Goal: Task Accomplishment & Management: Use online tool/utility

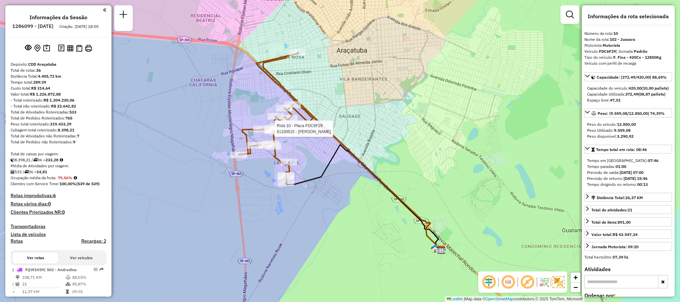
select select "**********"
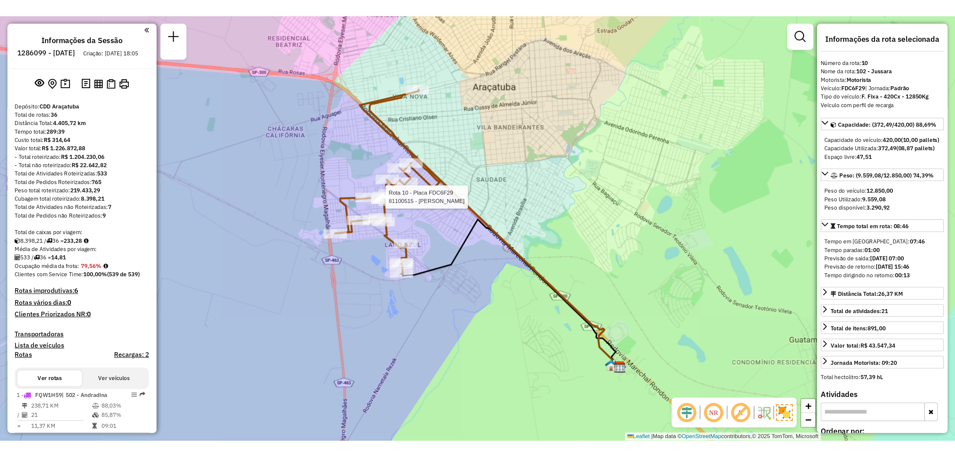
scroll to position [583, 0]
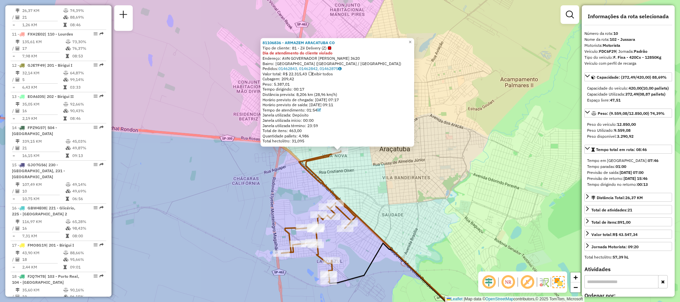
click at [414, 45] on div "81106836 - ARMAZEM ARACATUBA CO Tipo de cliente: 81 - Zé Delivery (Z) Dia de at…" at bounding box center [337, 92] width 154 height 108
click at [411, 41] on span "×" at bounding box center [409, 42] width 3 height 6
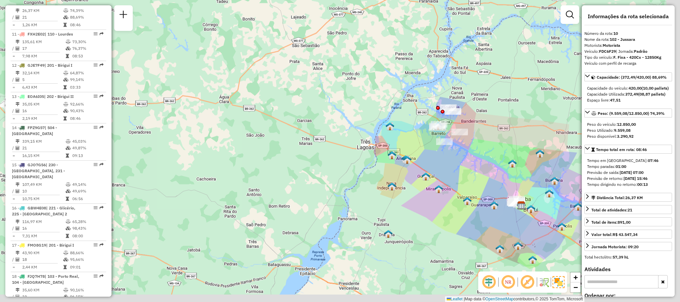
drag, startPoint x: 469, startPoint y: 170, endPoint x: 449, endPoint y: 163, distance: 21.2
click at [429, 149] on div "Janela de atendimento Grade de atendimento Capacidade Transportadoras Veículos …" at bounding box center [340, 151] width 680 height 302
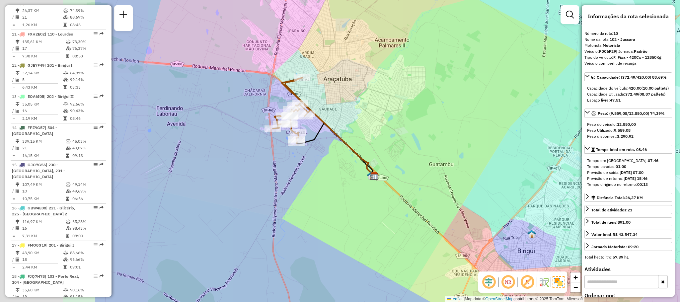
drag, startPoint x: 348, startPoint y: 133, endPoint x: 511, endPoint y: 152, distance: 164.0
click at [511, 152] on div "Janela de atendimento Grade de atendimento Capacidade Transportadoras Veículos …" at bounding box center [340, 151] width 680 height 302
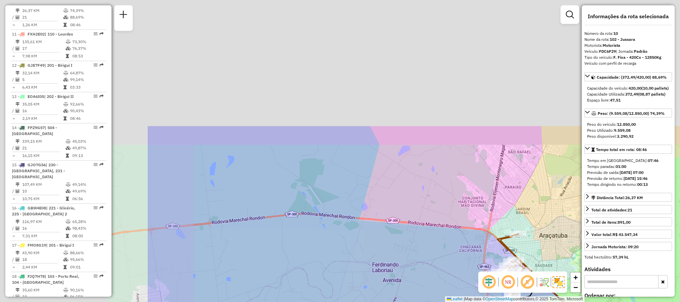
drag, startPoint x: 481, startPoint y: 156, endPoint x: 603, endPoint y: 303, distance: 191.1
click at [603, 302] on html "Aguarde... Pop-up bloqueado! Seu navegador bloqueou automáticamente a abertura …" at bounding box center [340, 151] width 680 height 302
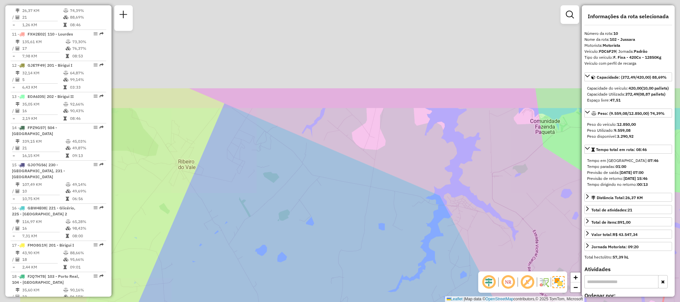
drag, startPoint x: 439, startPoint y: 138, endPoint x: 519, endPoint y: 259, distance: 145.2
click at [517, 256] on div "Janela de atendimento Grade de atendimento Capacidade Transportadoras Veículos …" at bounding box center [340, 151] width 680 height 302
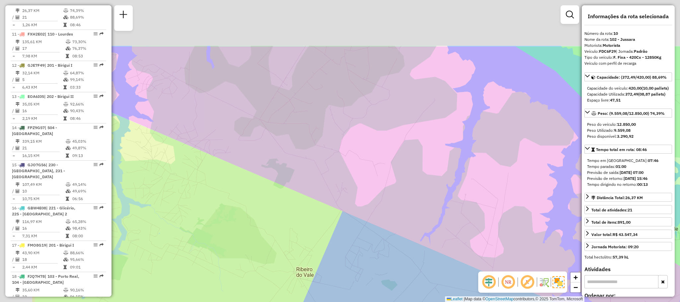
drag, startPoint x: 435, startPoint y: 107, endPoint x: 559, endPoint y: 220, distance: 167.7
click at [559, 219] on div "Janela de atendimento Grade de atendimento Capacidade Transportadoras Veículos …" at bounding box center [340, 151] width 680 height 302
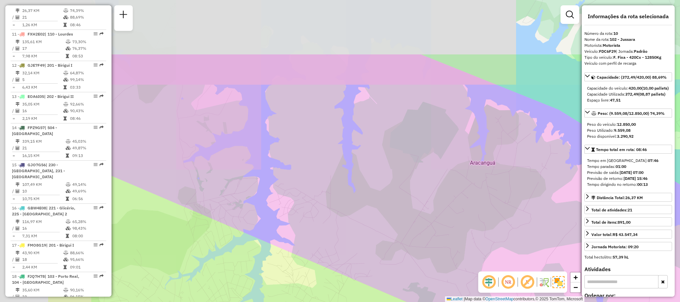
drag, startPoint x: 418, startPoint y: 113, endPoint x: 482, endPoint y: 202, distance: 109.9
click at [545, 210] on div "Janela de atendimento Grade de atendimento Capacidade Transportadoras Veículos …" at bounding box center [340, 151] width 680 height 302
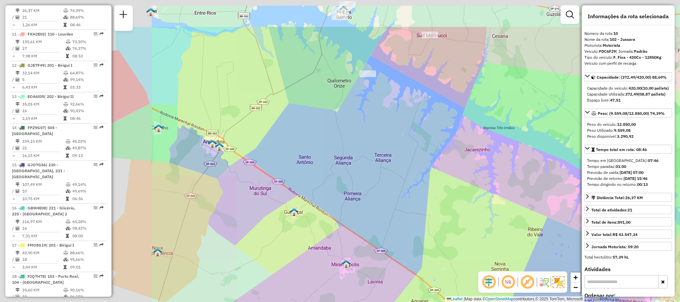
drag, startPoint x: 367, startPoint y: 136, endPoint x: 379, endPoint y: 143, distance: 13.8
click at [379, 143] on div "Janela de atendimento Grade de atendimento Capacidade Transportadoras Veículos …" at bounding box center [340, 151] width 680 height 302
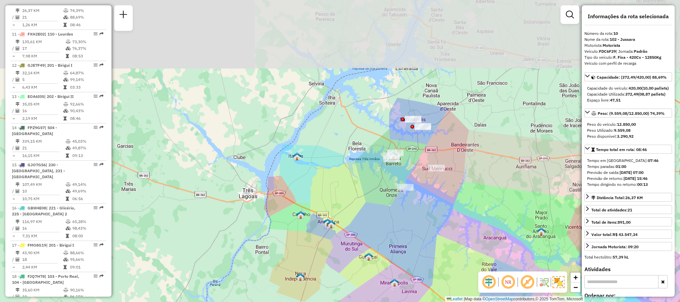
drag, startPoint x: 367, startPoint y: 46, endPoint x: 399, endPoint y: 172, distance: 129.4
click at [399, 172] on div "Janela de atendimento Grade de atendimento Capacidade Transportadoras Veículos …" at bounding box center [340, 151] width 680 height 302
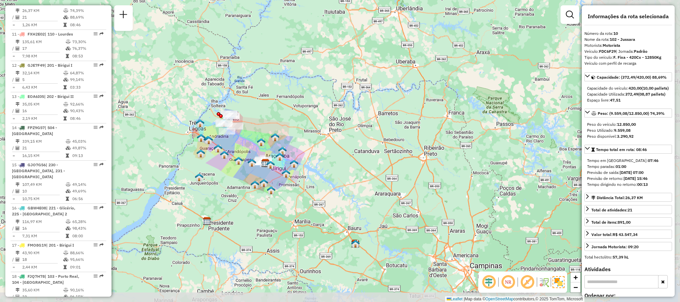
drag, startPoint x: 396, startPoint y: 185, endPoint x: 216, endPoint y: 131, distance: 188.2
click at [216, 131] on div "Janela de atendimento Grade de atendimento Capacidade Transportadoras Veículos …" at bounding box center [340, 151] width 680 height 302
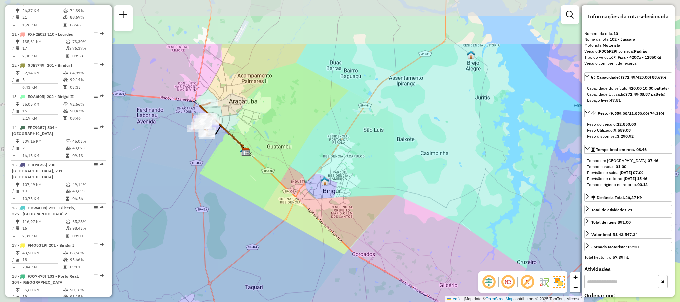
drag, startPoint x: 208, startPoint y: 117, endPoint x: 284, endPoint y: 187, distance: 103.0
click at [287, 188] on div "Janela de atendimento Grade de atendimento Capacidade Transportadoras Veículos …" at bounding box center [340, 151] width 680 height 302
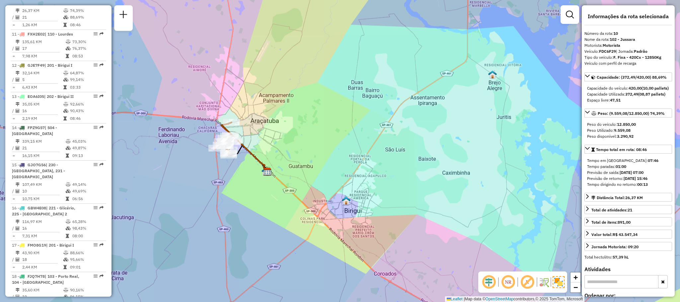
drag, startPoint x: 233, startPoint y: 138, endPoint x: 254, endPoint y: 157, distance: 28.2
click at [254, 157] on icon at bounding box center [245, 146] width 44 height 49
